Goal: Task Accomplishment & Management: Manage account settings

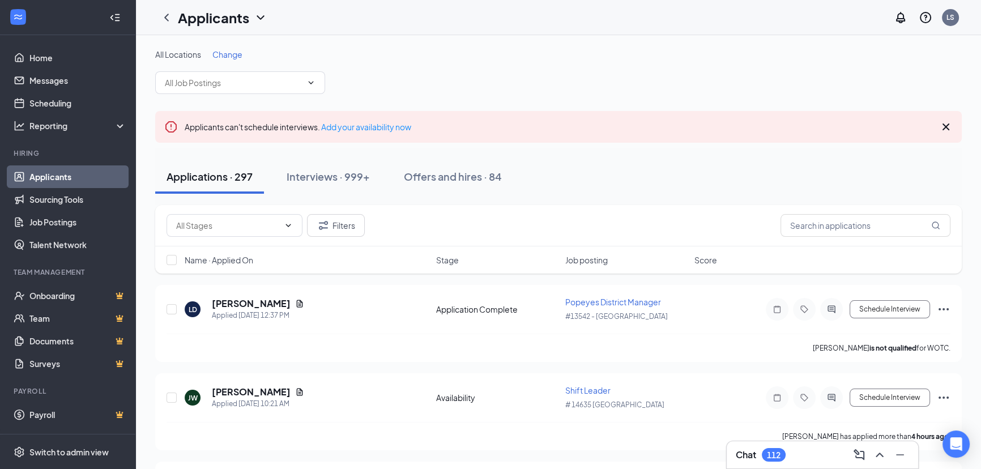
click at [229, 57] on span "Change" at bounding box center [227, 54] width 30 height 10
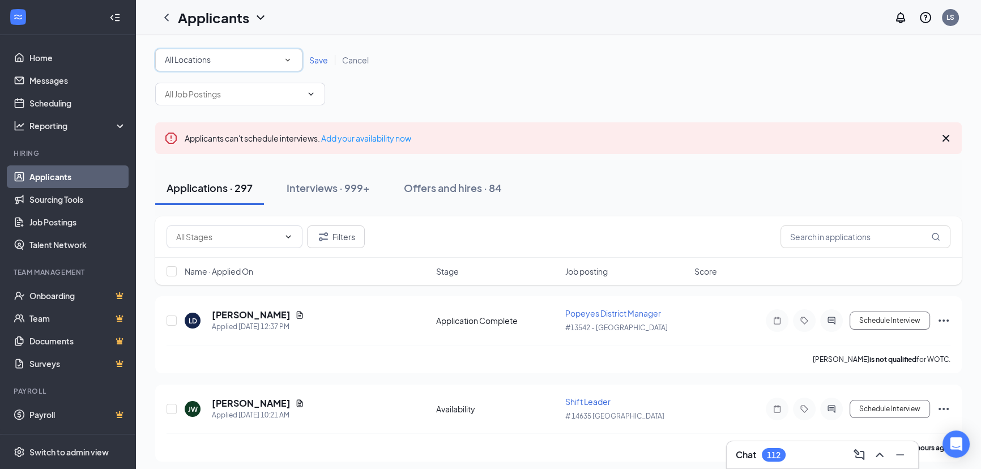
click at [228, 57] on div "All Locations" at bounding box center [229, 60] width 128 height 14
type input "13907"
click at [234, 86] on span "#13907 - [GEOGRAPHIC_DATA]" at bounding box center [223, 91] width 118 height 10
click at [318, 62] on span "Save" at bounding box center [318, 60] width 19 height 10
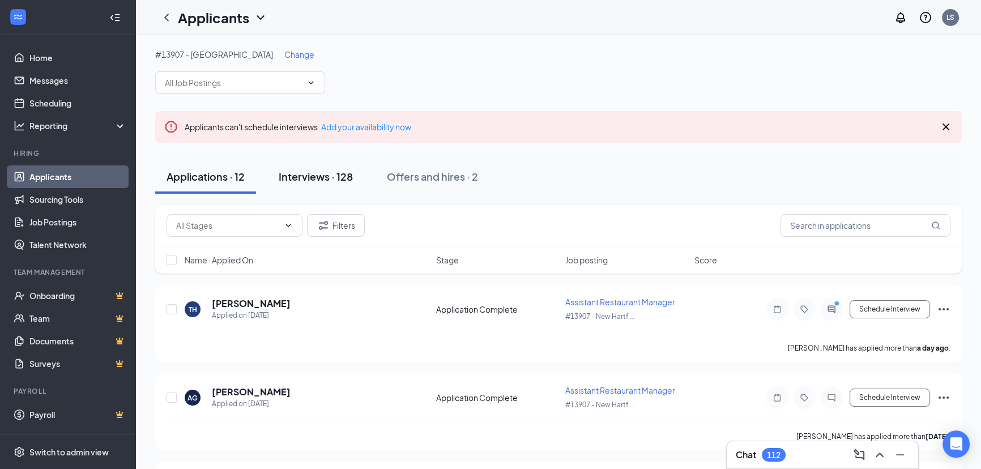
click at [325, 181] on div "Interviews · 128" at bounding box center [316, 176] width 74 height 14
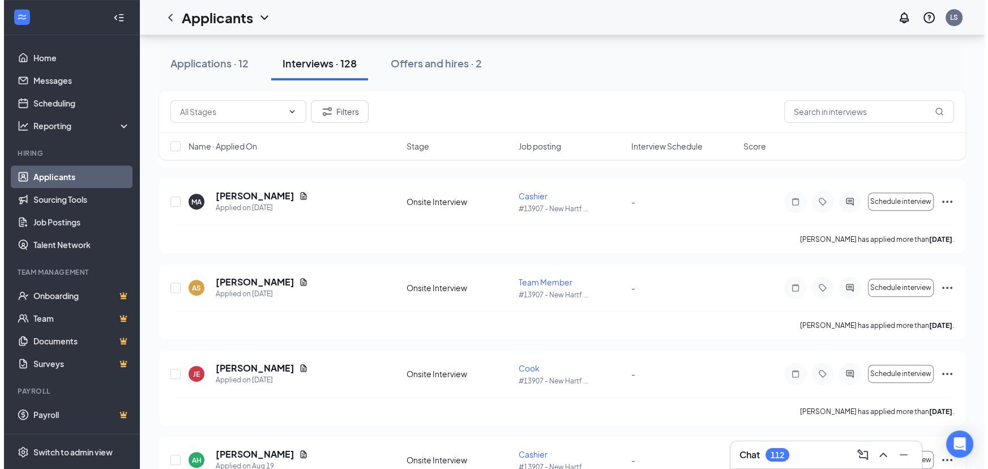
scroll to position [892, 0]
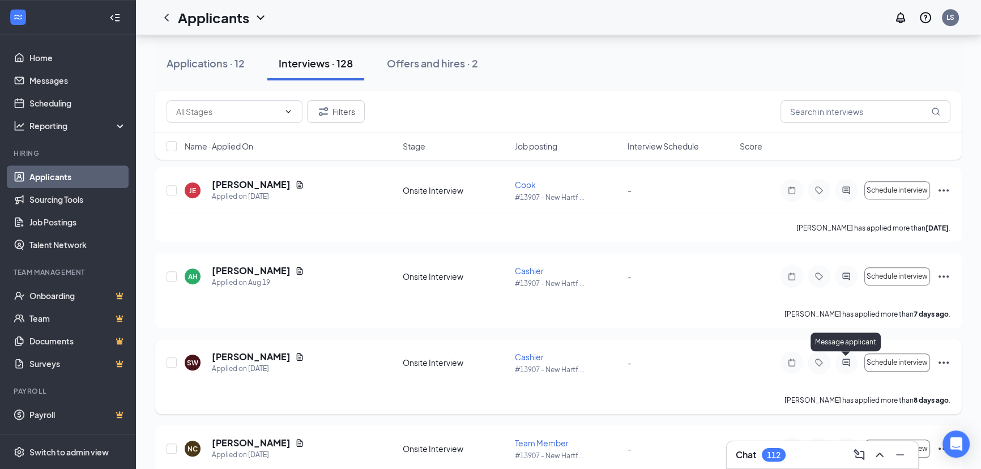
click at [849, 362] on icon "ActiveChat" at bounding box center [845, 362] width 7 height 7
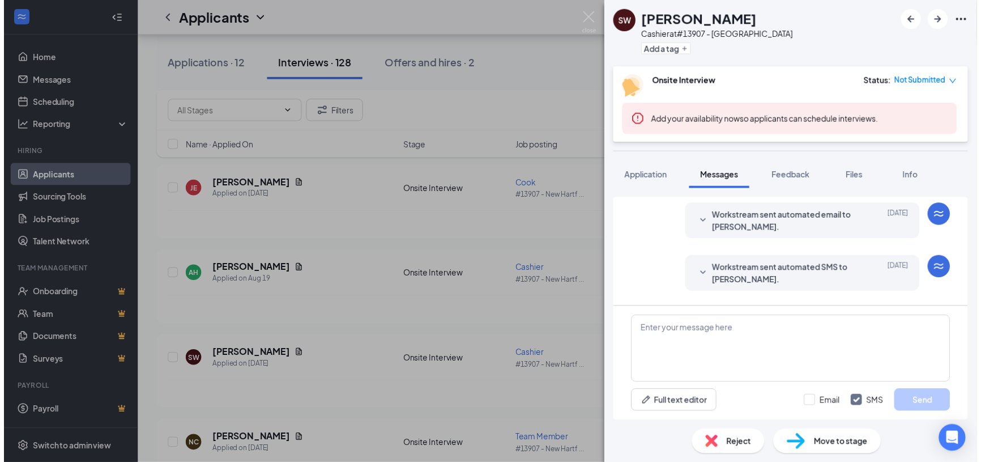
scroll to position [86, 0]
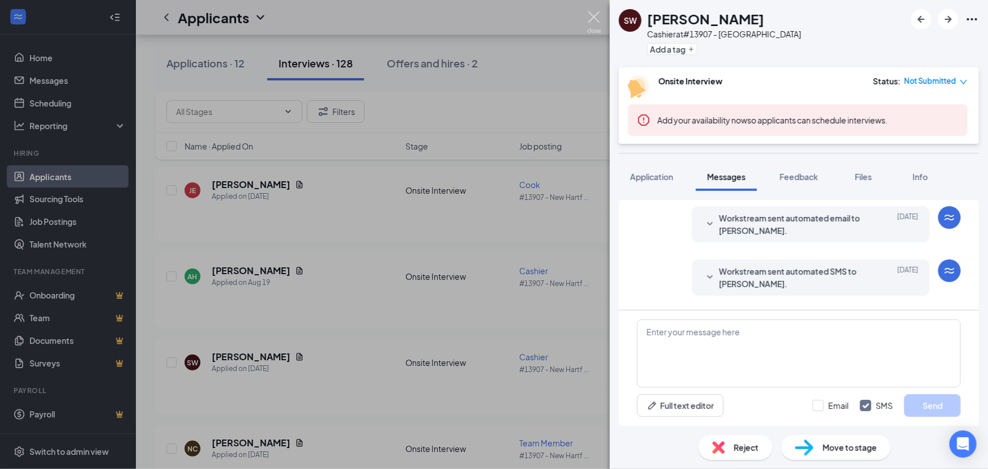
click at [591, 22] on img at bounding box center [594, 22] width 14 height 22
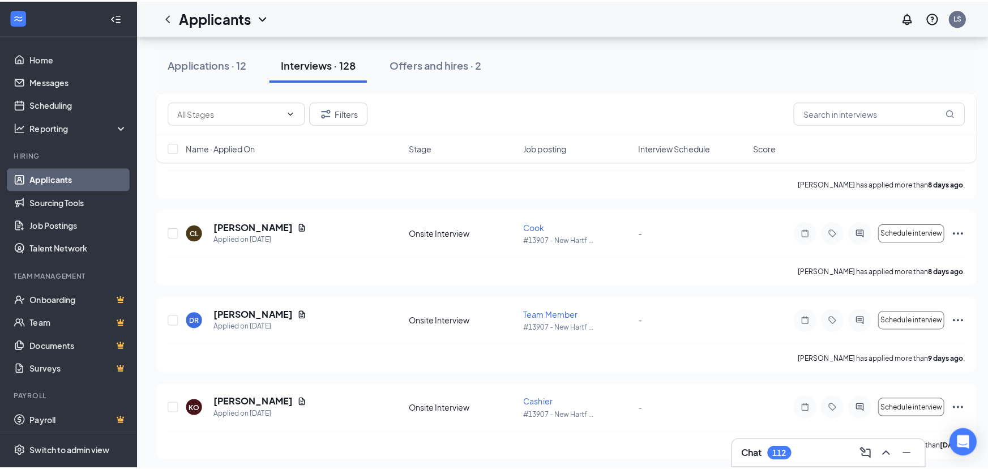
scroll to position [1458, 0]
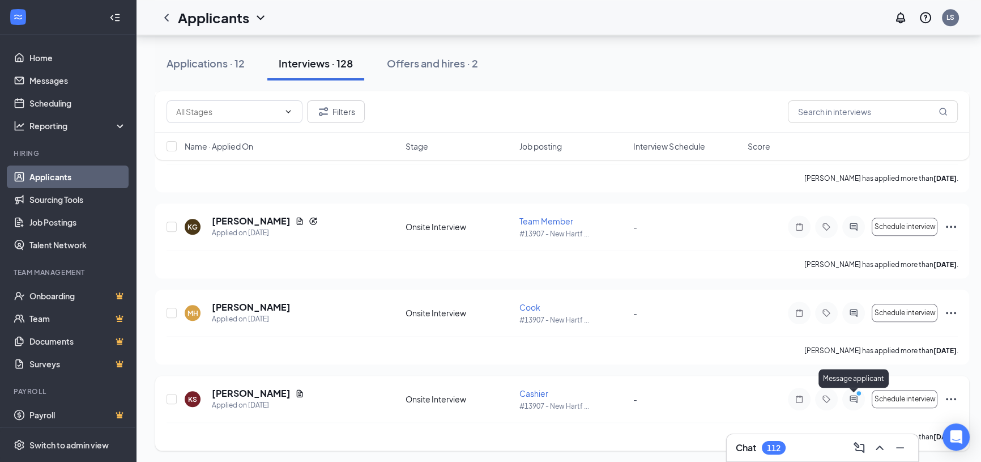
click at [855, 390] on div "Message applicant" at bounding box center [853, 380] width 70 height 23
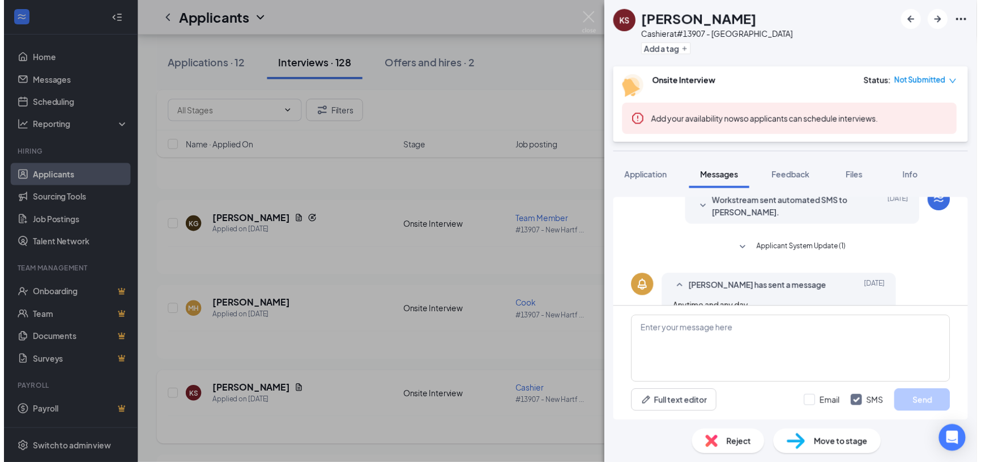
scroll to position [237, 0]
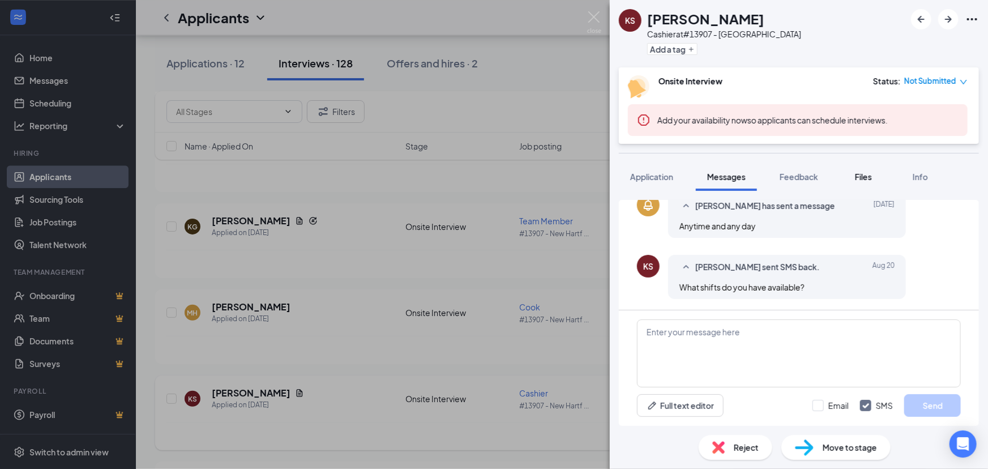
click at [857, 172] on span "Files" at bounding box center [863, 177] width 17 height 10
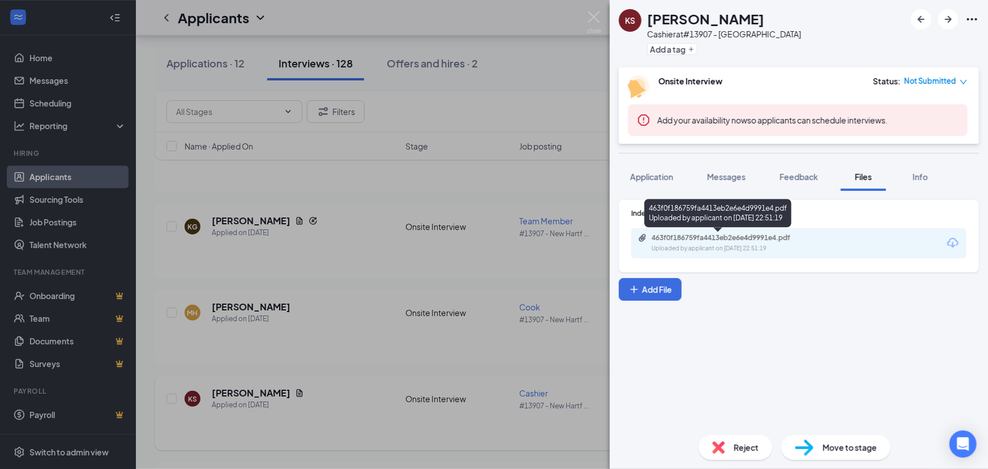
click at [820, 237] on div "463f0f186759fa4413eb2e6e4d9991e4.pdf" at bounding box center [729, 237] width 183 height 9
click at [592, 18] on img at bounding box center [594, 22] width 14 height 22
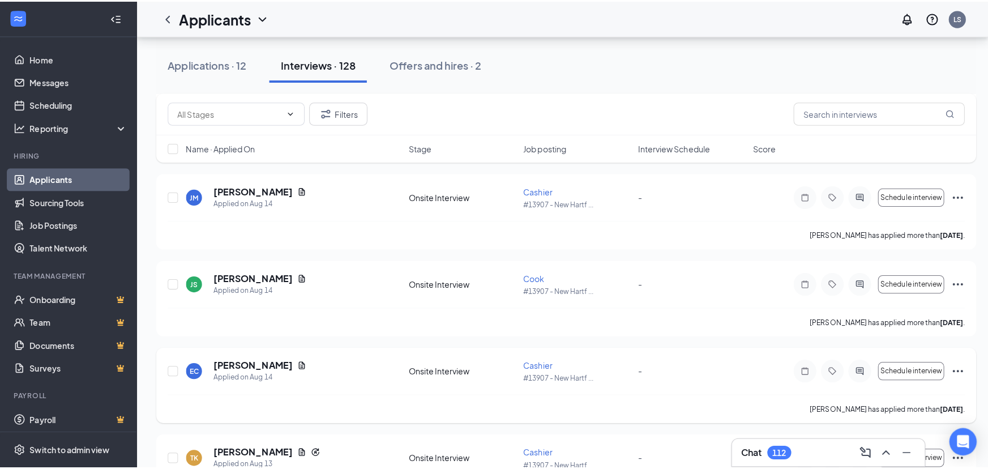
scroll to position [2180, 0]
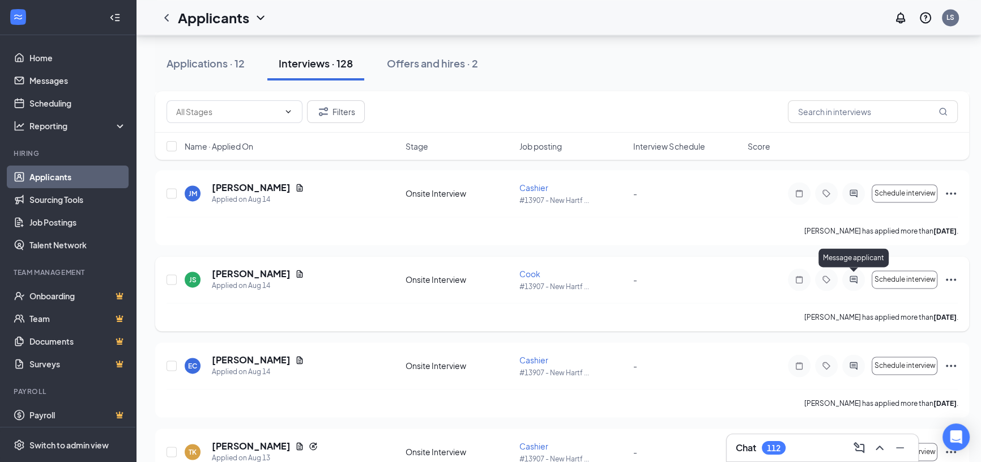
click at [856, 277] on icon "ActiveChat" at bounding box center [854, 279] width 14 height 9
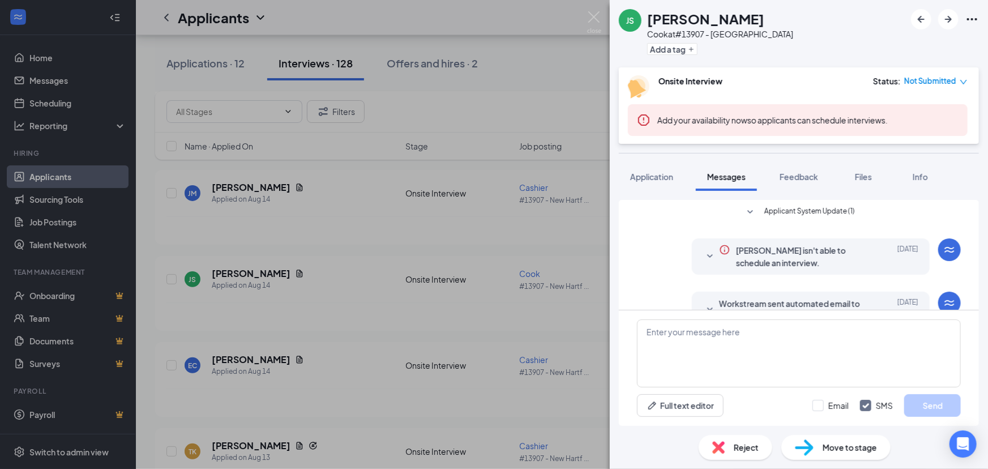
drag, startPoint x: 608, startPoint y: 12, endPoint x: 600, endPoint y: 14, distance: 7.4
click at [608, 13] on div "JS [PERSON_NAME] Styles [PERSON_NAME] at #13907 - [GEOGRAPHIC_DATA] Add a tag O…" at bounding box center [494, 234] width 988 height 469
click at [600, 14] on div "Applicants LS" at bounding box center [562, 17] width 852 height 35
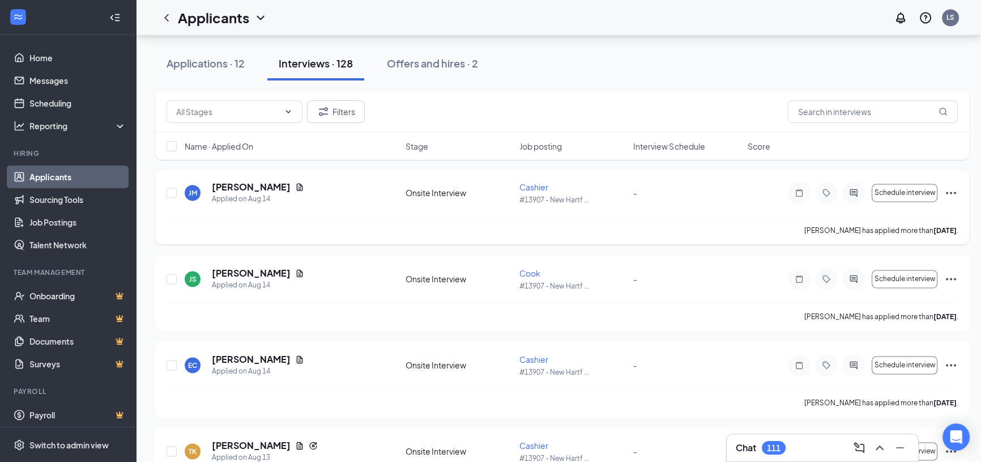
scroll to position [2180, 0]
drag, startPoint x: 176, startPoint y: 272, endPoint x: 194, endPoint y: 199, distance: 75.3
click at [176, 274] on input "checkbox" at bounding box center [171, 279] width 10 height 10
checkbox input "true"
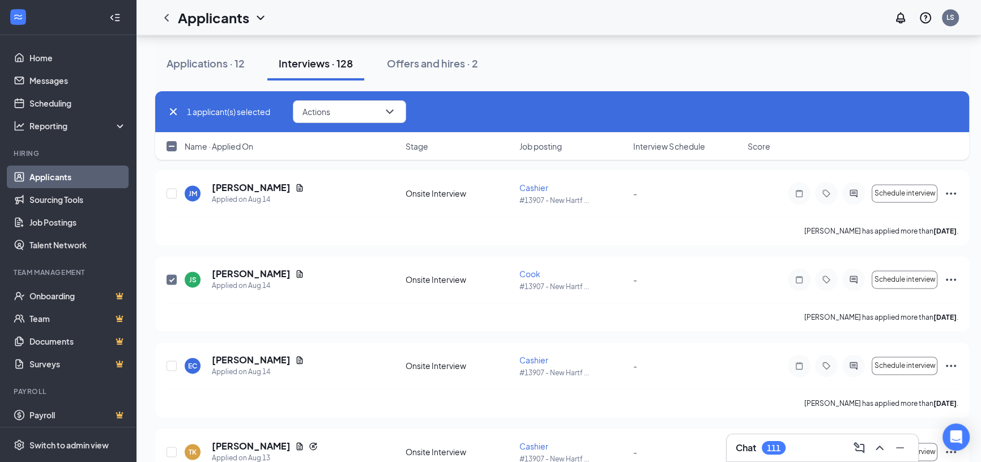
click at [176, 146] on input "checkbox" at bounding box center [171, 146] width 10 height 10
checkbox input "true"
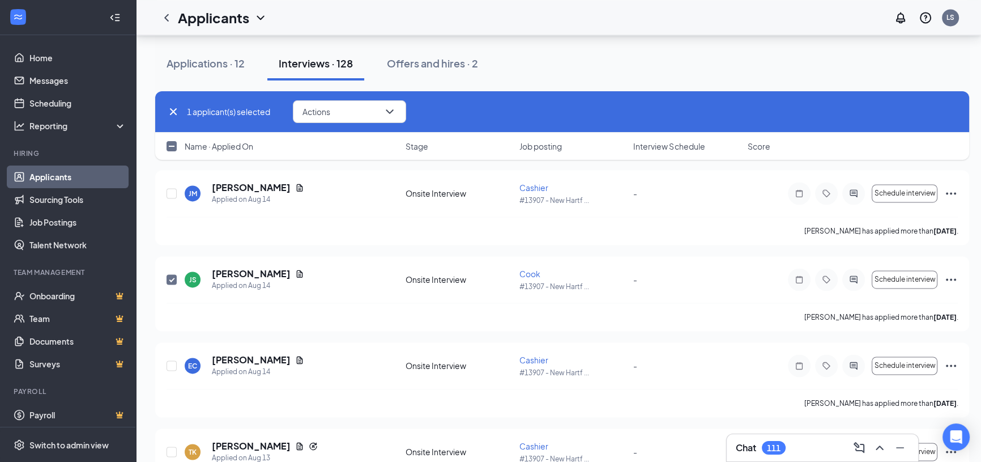
checkbox input "true"
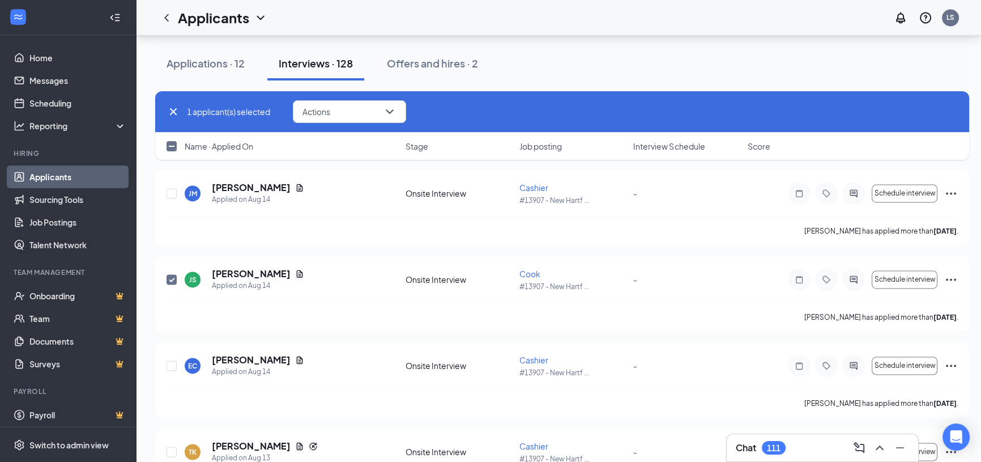
checkbox input "true"
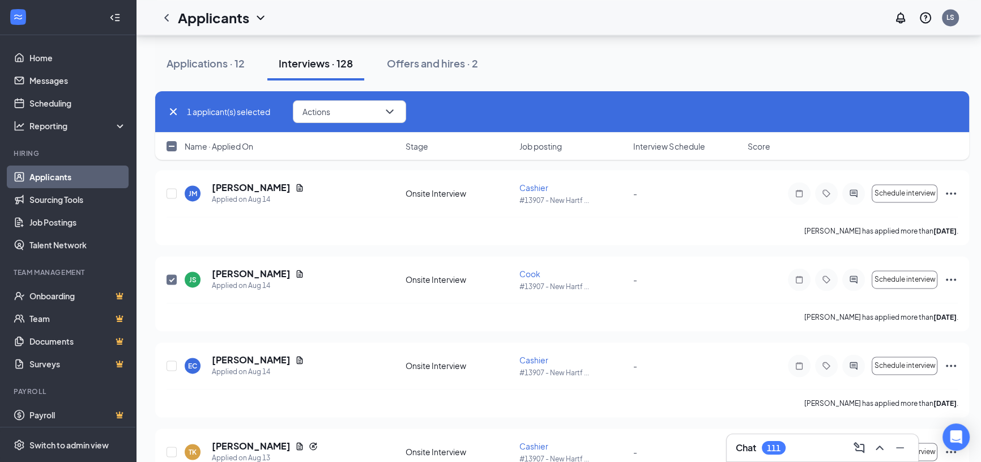
checkbox input "true"
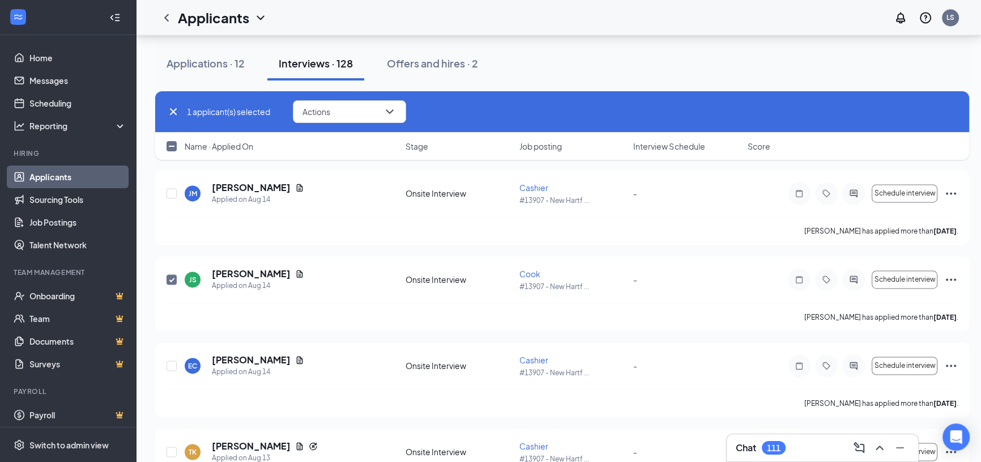
checkbox input "true"
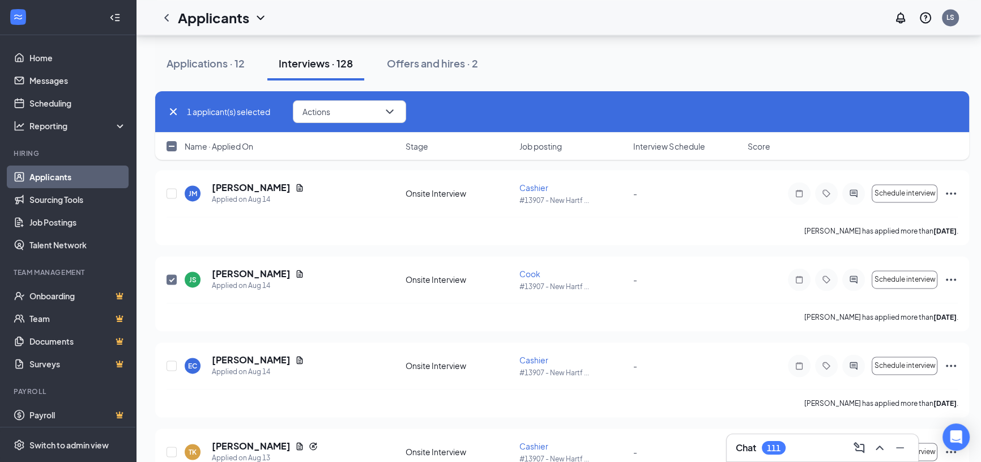
checkbox input "true"
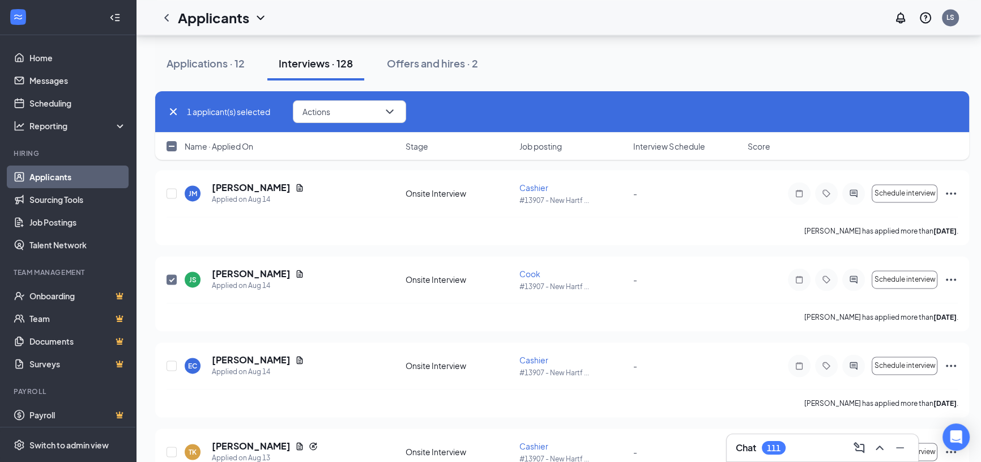
checkbox input "true"
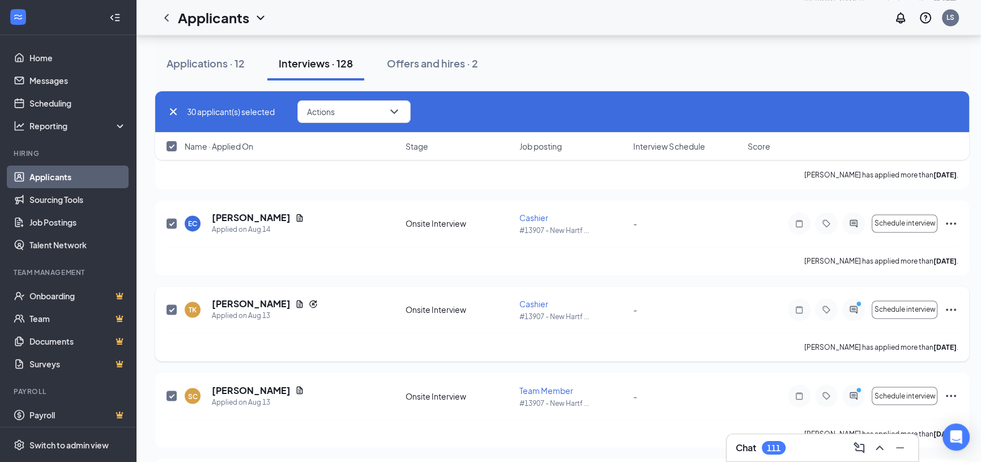
scroll to position [2406, 0]
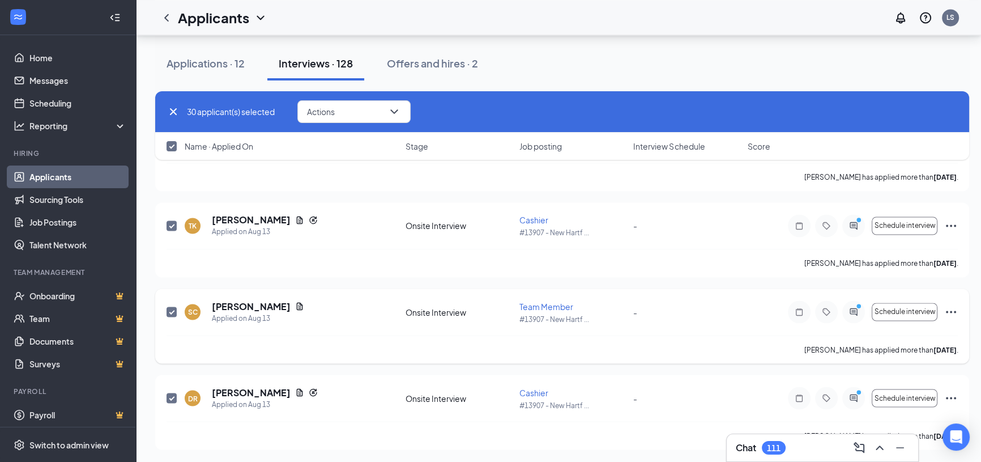
click at [168, 309] on input "checkbox" at bounding box center [171, 311] width 10 height 10
checkbox input "false"
click at [175, 394] on input "checkbox" at bounding box center [171, 397] width 10 height 10
checkbox input "false"
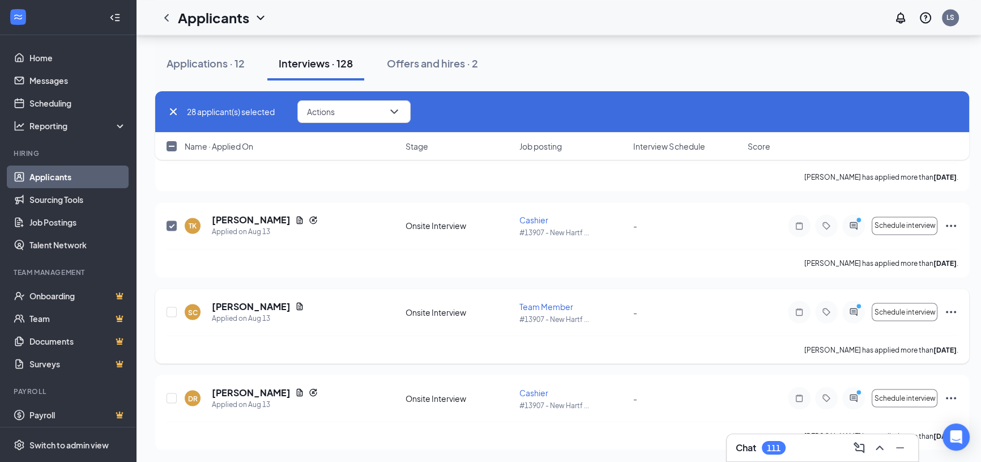
click at [852, 304] on div at bounding box center [853, 311] width 23 height 23
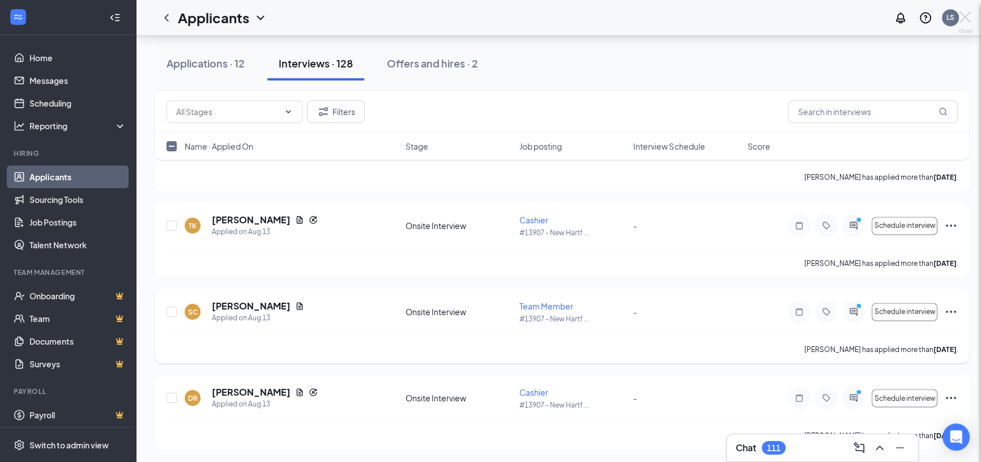
checkbox input "false"
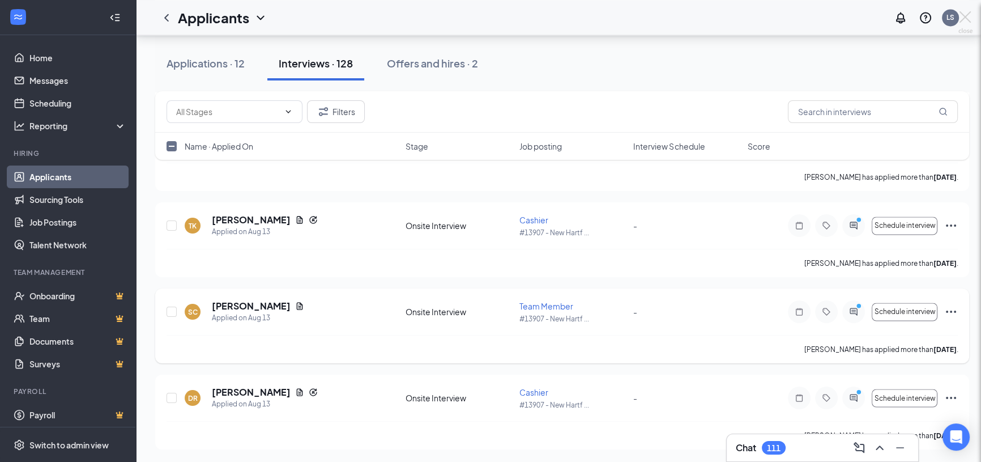
checkbox input "false"
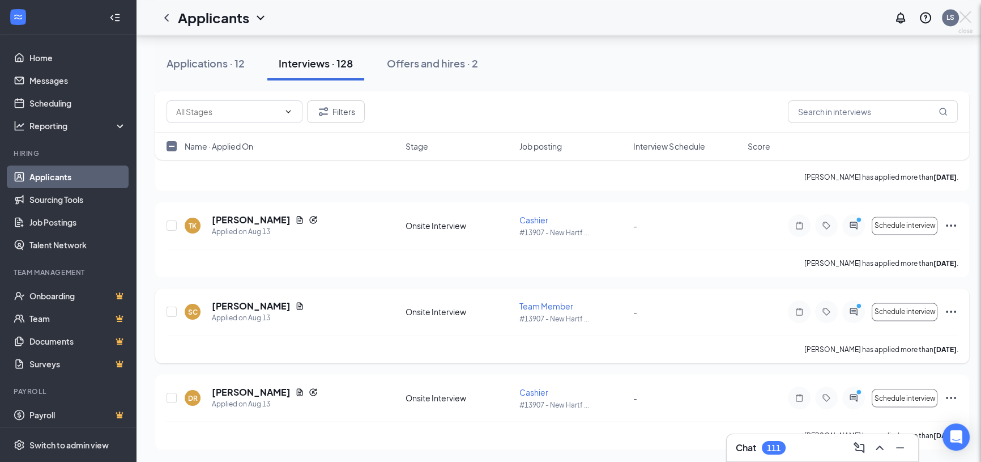
checkbox input "false"
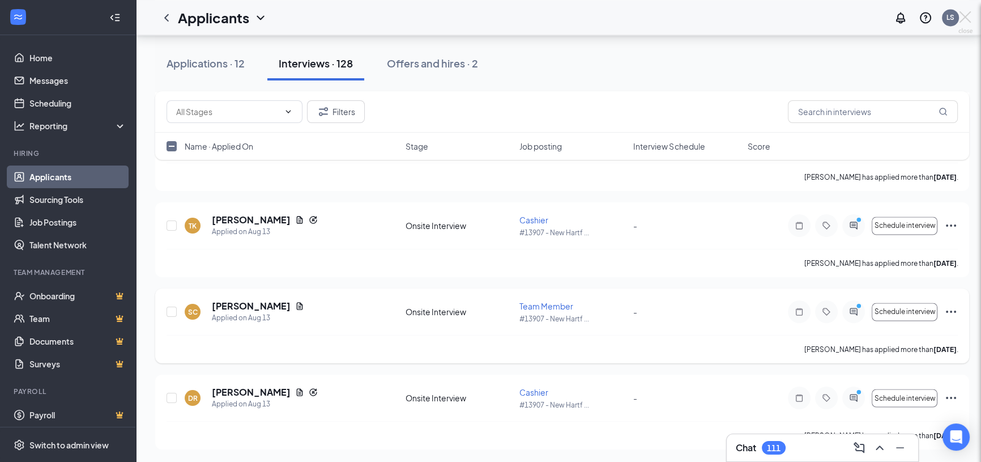
checkbox input "false"
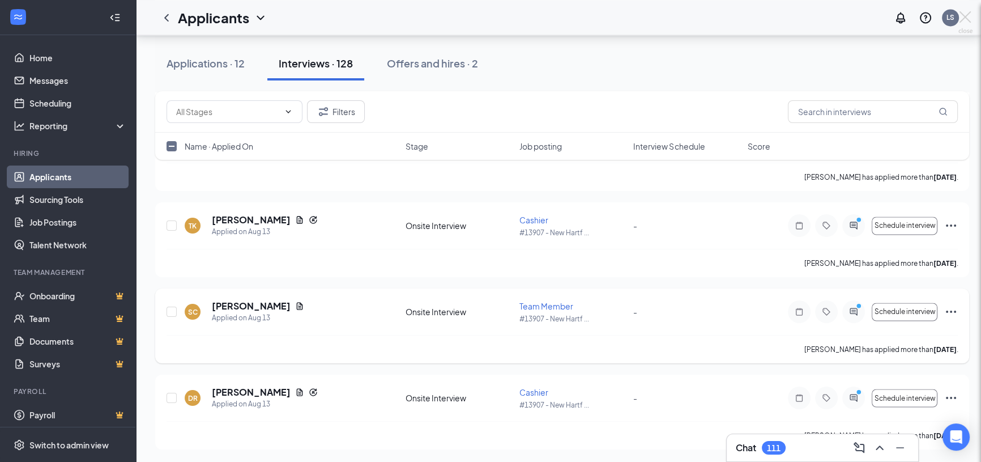
checkbox input "false"
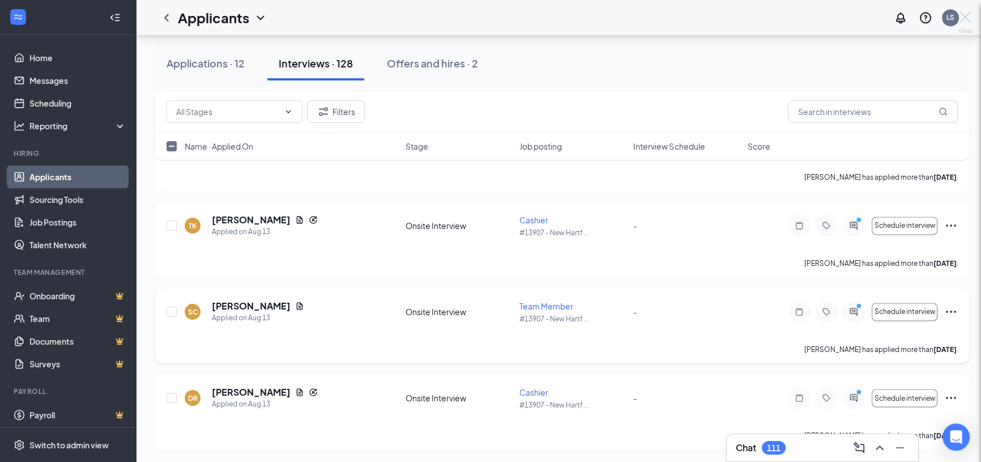
checkbox input "false"
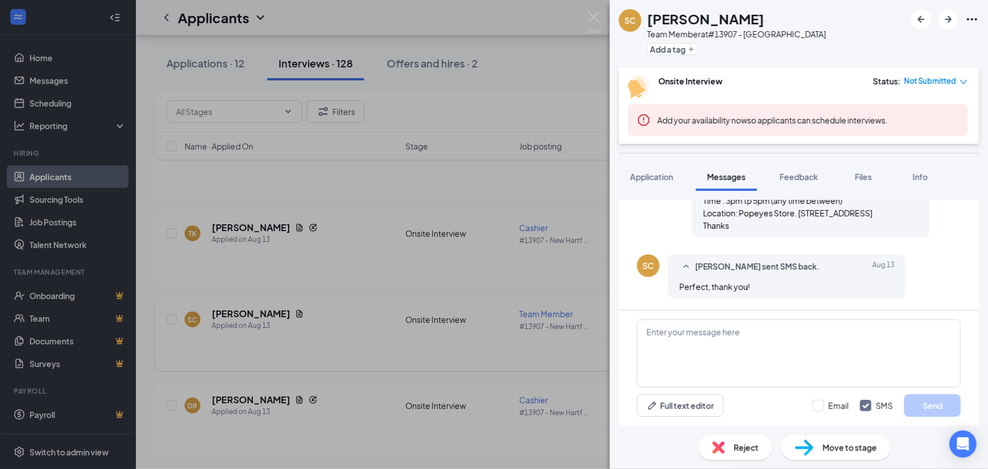
scroll to position [397, 0]
click at [591, 18] on img at bounding box center [594, 22] width 14 height 22
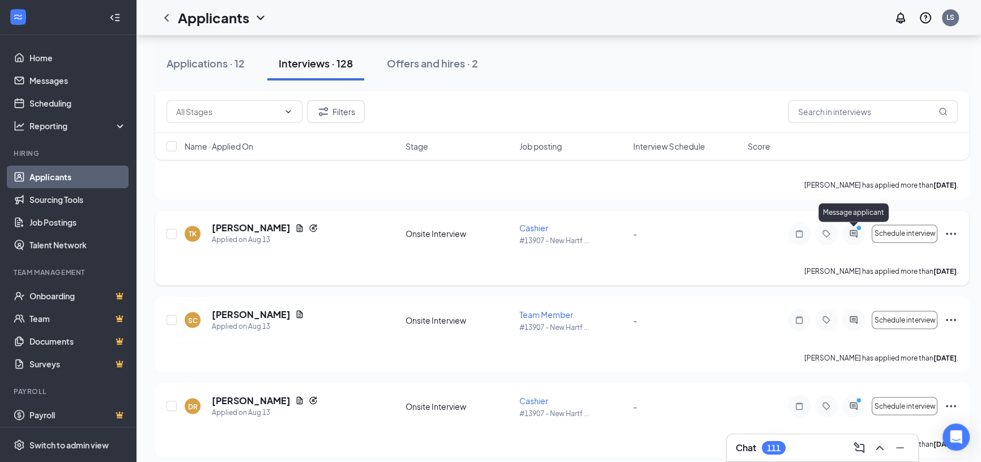
click at [855, 232] on icon "ActiveChat" at bounding box center [854, 233] width 14 height 9
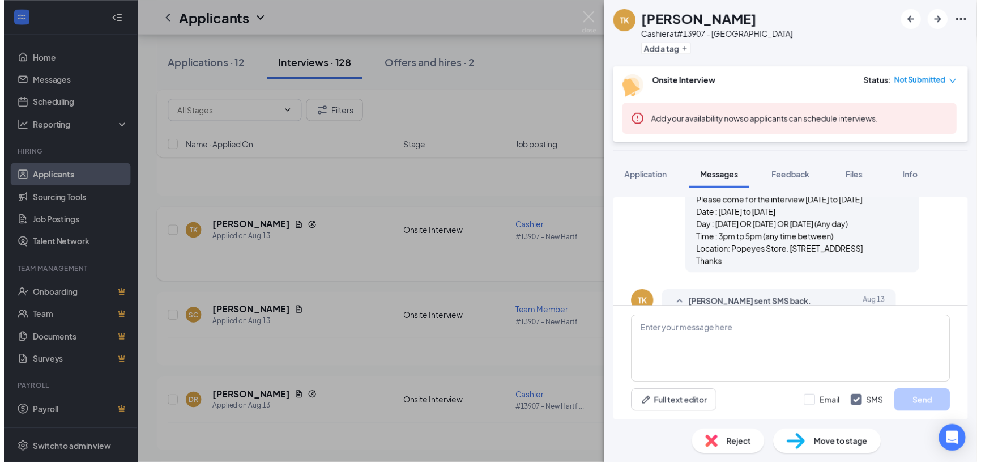
scroll to position [300, 0]
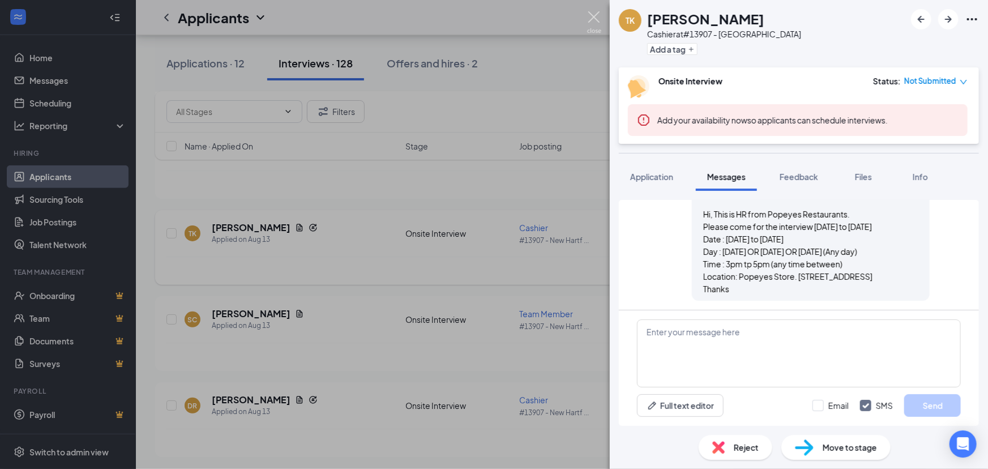
click at [590, 15] on img at bounding box center [594, 22] width 14 height 22
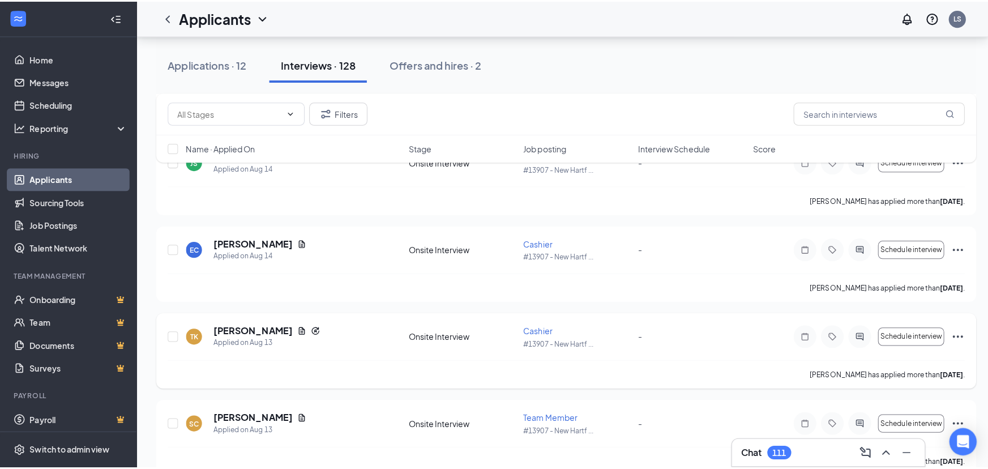
scroll to position [2295, 0]
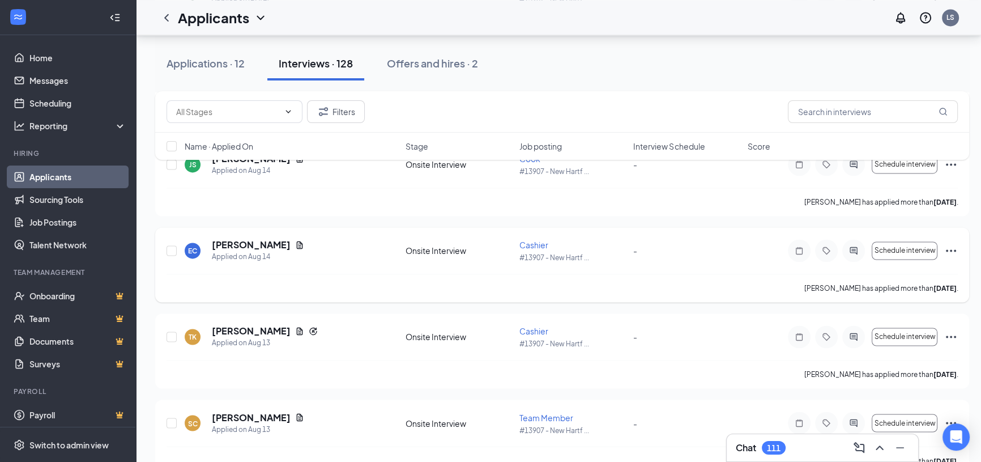
click at [851, 246] on icon "ActiveChat" at bounding box center [854, 250] width 14 height 9
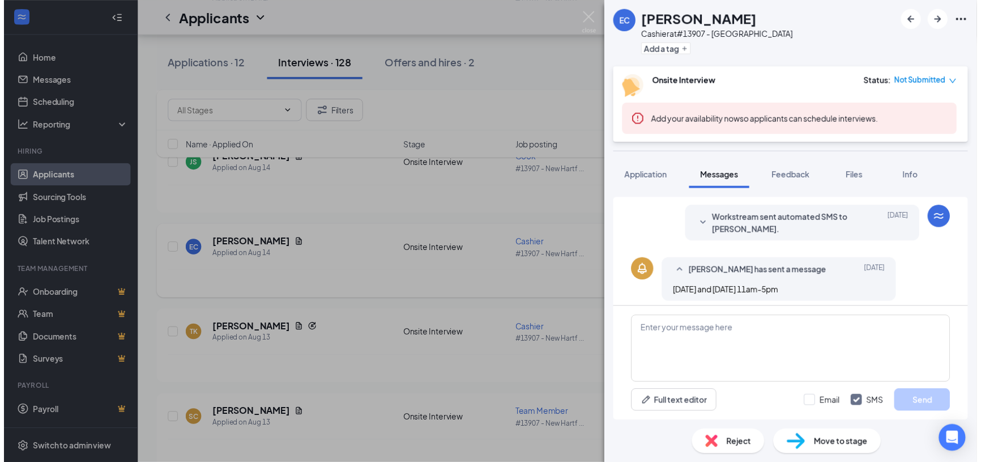
scroll to position [176, 0]
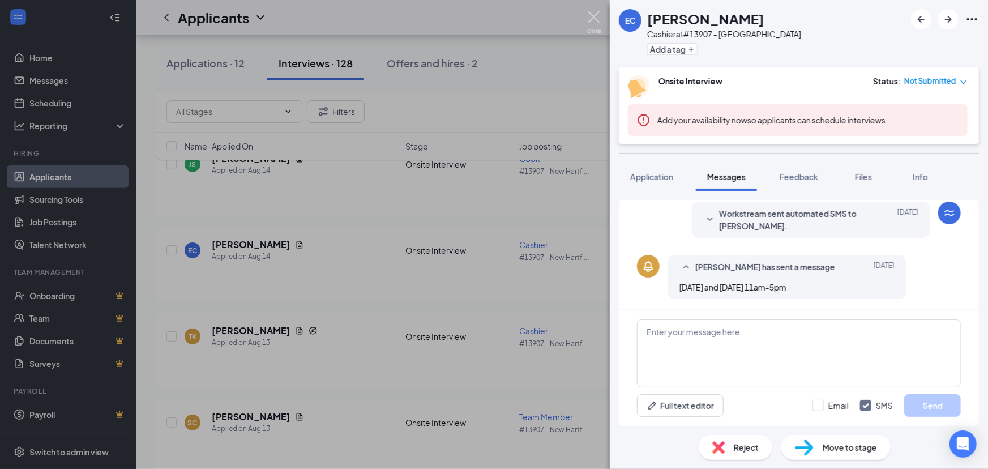
click at [592, 14] on img at bounding box center [594, 22] width 14 height 22
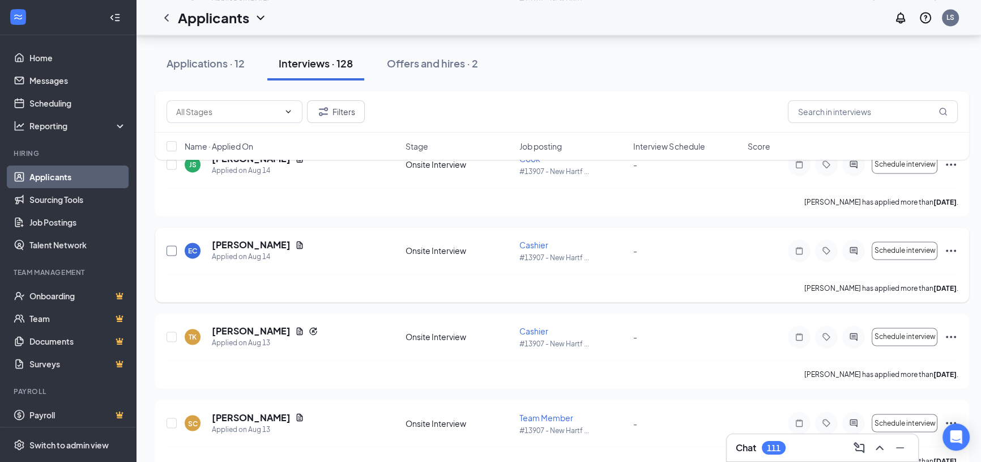
click at [170, 249] on input "checkbox" at bounding box center [171, 250] width 10 height 10
checkbox input "true"
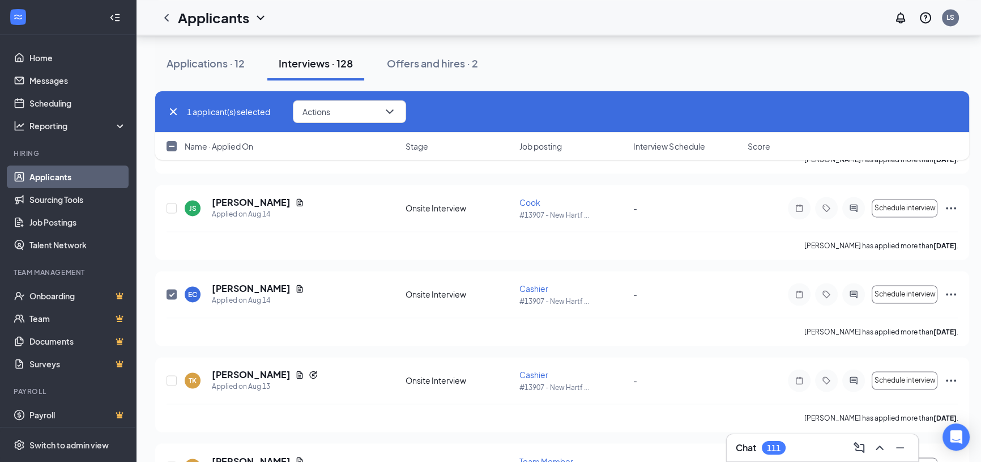
scroll to position [2192, 0]
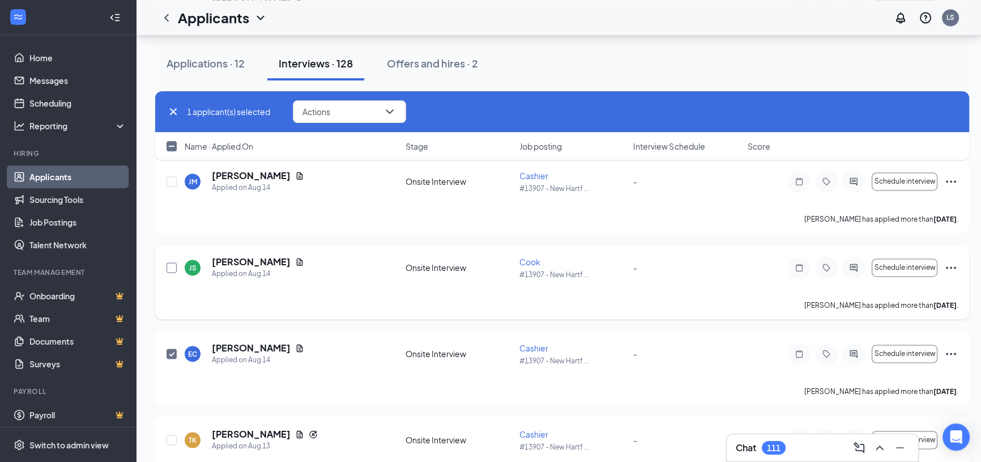
click at [172, 267] on input "checkbox" at bounding box center [171, 267] width 10 height 10
checkbox input "true"
click at [168, 182] on input "checkbox" at bounding box center [171, 181] width 10 height 10
checkbox input "true"
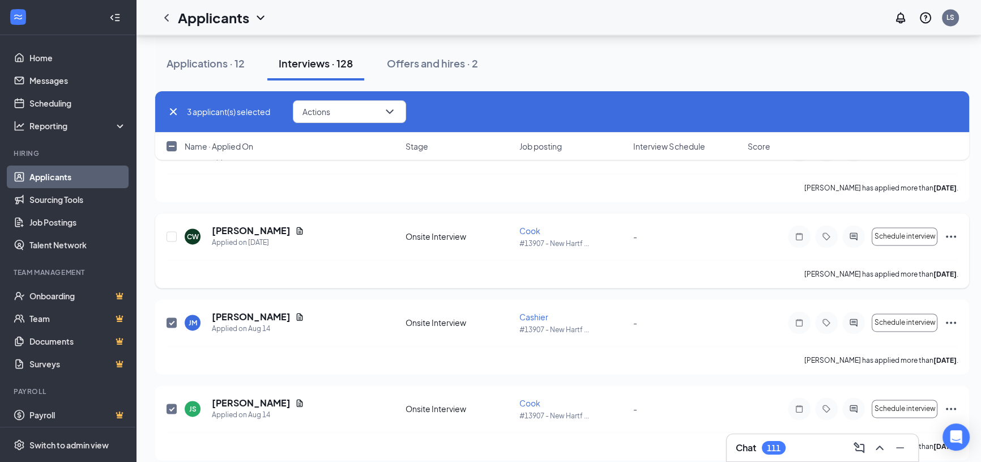
scroll to position [2038, 0]
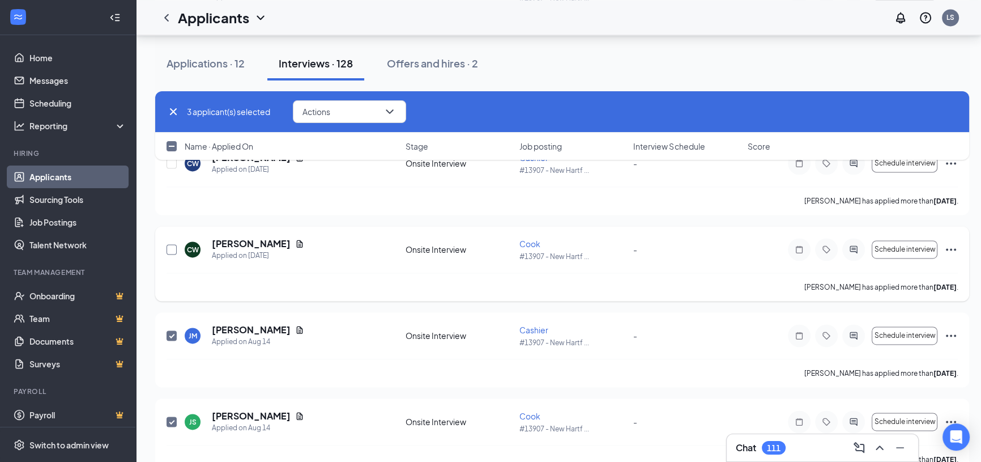
click at [170, 253] on input "checkbox" at bounding box center [171, 249] width 10 height 10
checkbox input "true"
click at [169, 164] on div "4 applicant(s) selected Actions Name · Applied On Stage Job posting Interview S…" at bounding box center [562, 131] width 814 height 80
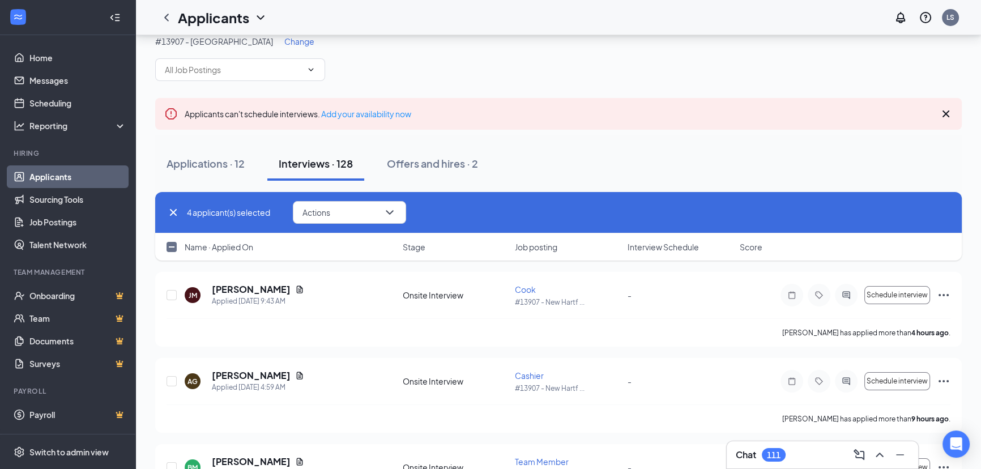
scroll to position [0, 0]
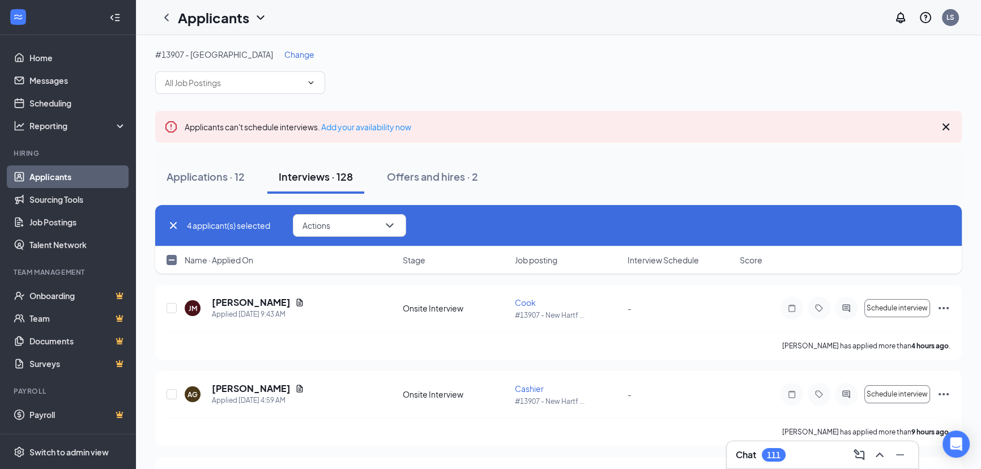
click at [947, 123] on icon "Cross" at bounding box center [946, 127] width 14 height 14
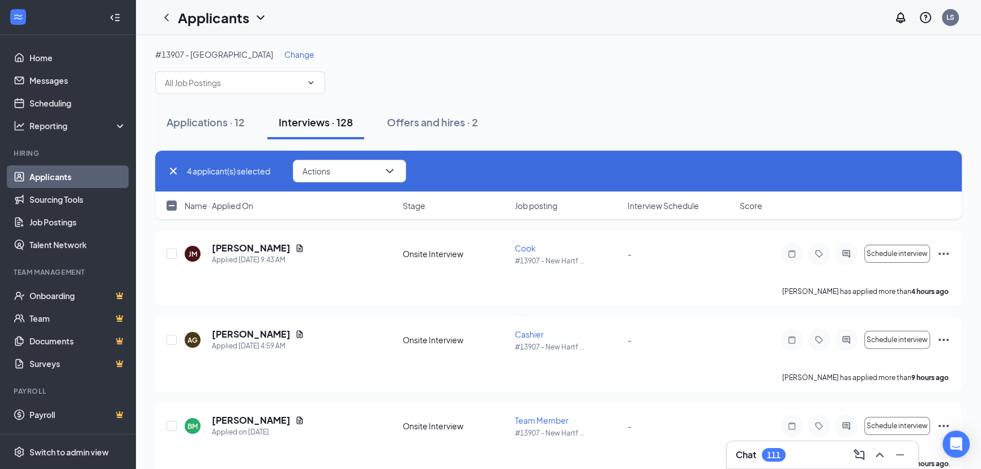
click at [561, 127] on div "Applications · 12 Interviews · 128 Offers and hires · 2" at bounding box center [558, 122] width 806 height 34
